Goal: Information Seeking & Learning: Learn about a topic

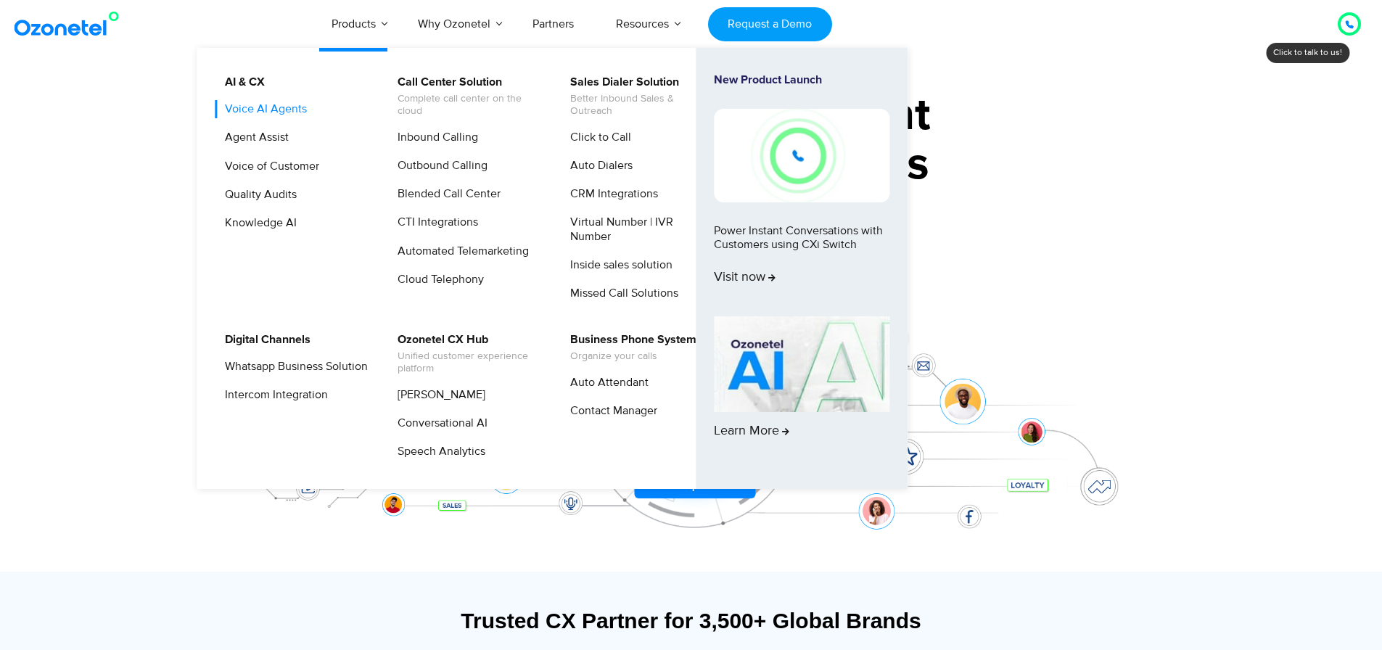
click at [252, 111] on link "Voice AI Agents" at bounding box center [262, 109] width 94 height 18
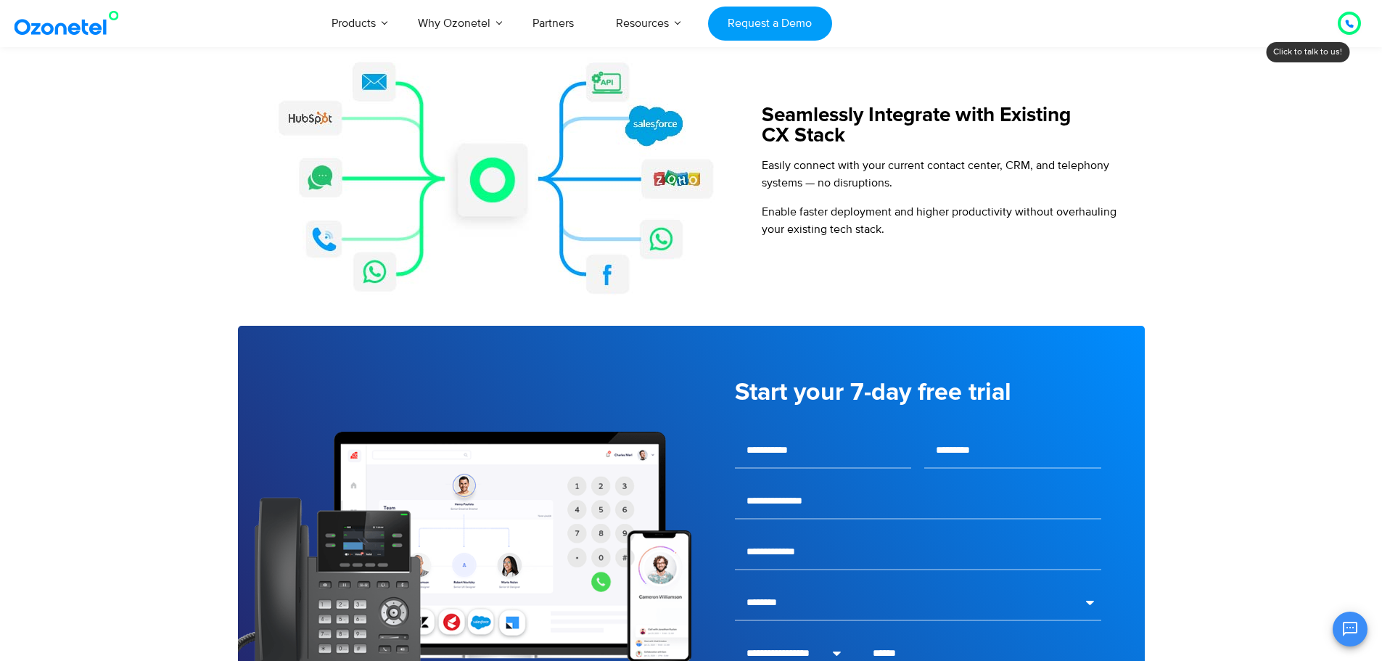
scroll to position [1669, 0]
